Goal: Transaction & Acquisition: Subscribe to service/newsletter

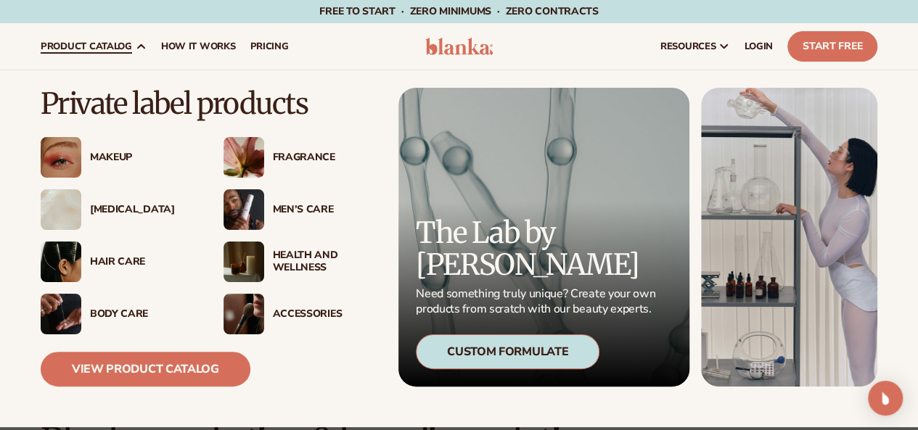
click at [74, 49] on span "product catalog" at bounding box center [86, 47] width 91 height 12
click at [102, 152] on div "Makeup" at bounding box center [142, 158] width 105 height 12
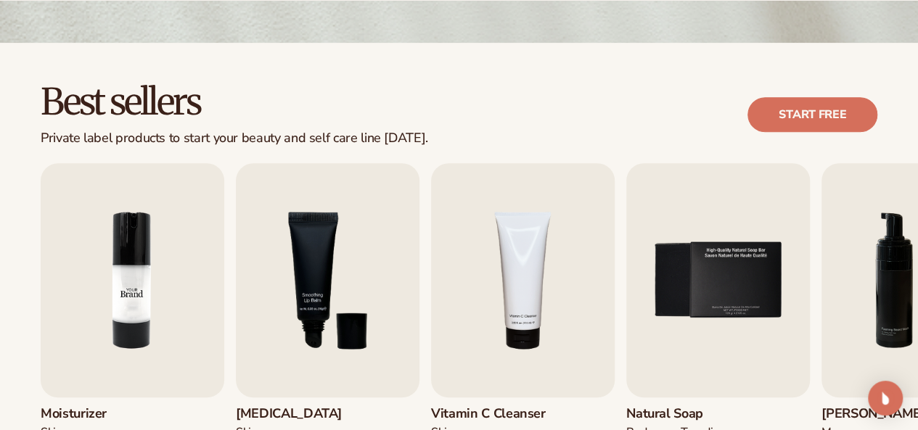
scroll to position [363, 0]
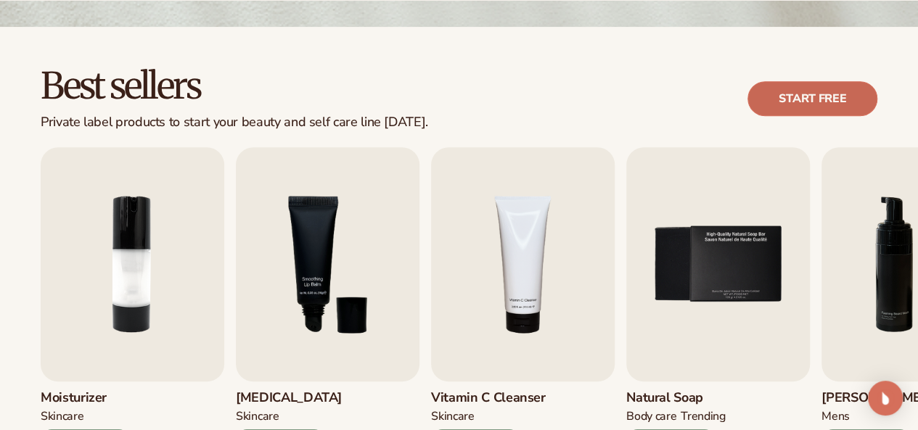
click at [806, 111] on link "Start free" at bounding box center [813, 98] width 130 height 35
